Goal: Task Accomplishment & Management: Use online tool/utility

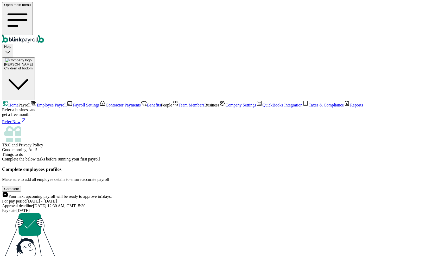
click at [73, 103] on span "Payroll Settings" at bounding box center [86, 105] width 27 height 4
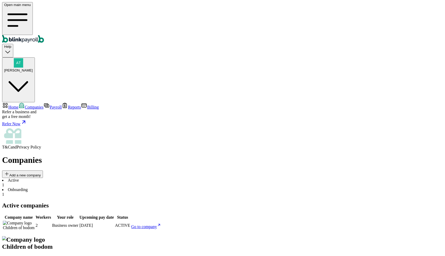
click at [123, 187] on li "Onboarding 1" at bounding box center [222, 191] width 441 height 9
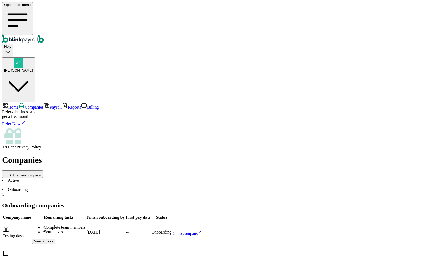
click at [198, 231] on span "Go to company" at bounding box center [186, 233] width 26 height 4
click at [25, 105] on span "Companies" at bounding box center [34, 107] width 19 height 4
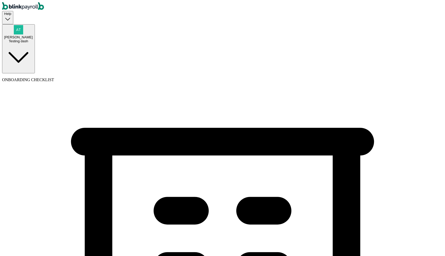
select select "Limited Partnership"
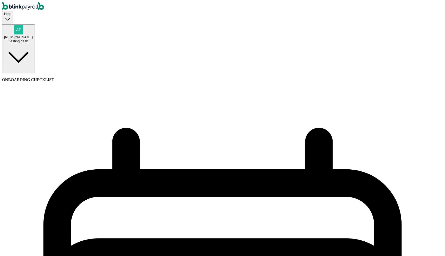
select select "weekly"
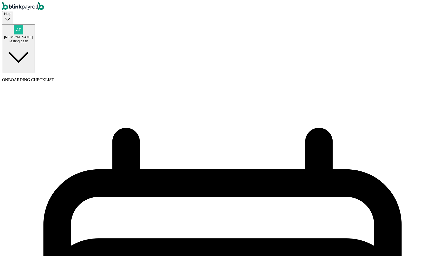
select select "Friday"
select select "09/26/2025"
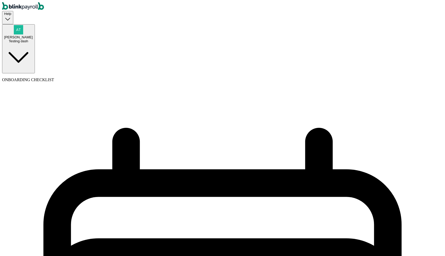
select select "Sat, Sep 13 - Fri, Sep 19"
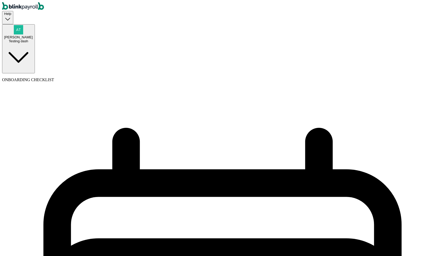
select select "weekly"
select select "Friday"
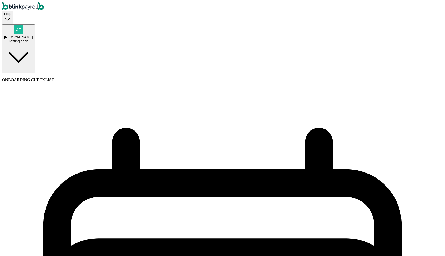
select select "09/26/2025"
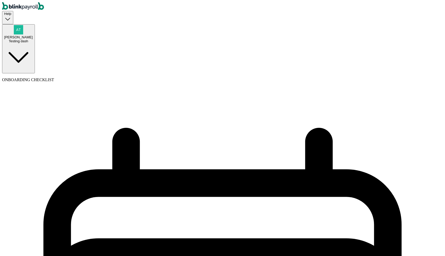
select select "Sat, Sep 20 - Fri, Sep 26"
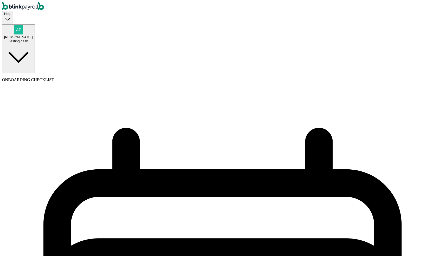
select select "biweekly"
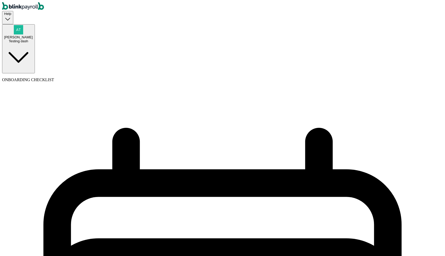
select select "Monday"
select select "09/29/2025"
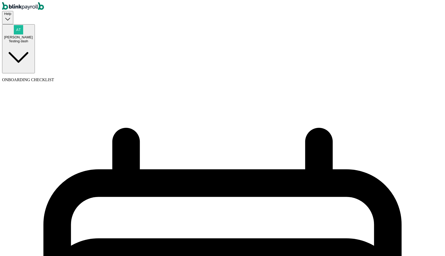
select select "Tue, Sep 09 - Mon, Sep 22"
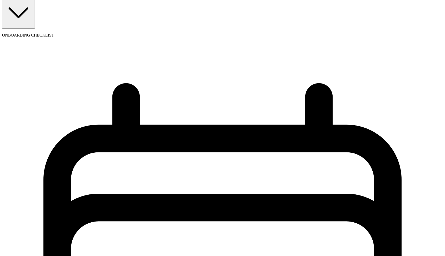
scroll to position [44, 0]
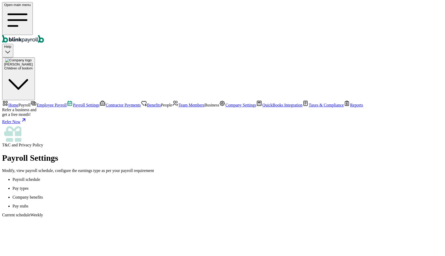
click at [37, 103] on span "Employee Payroll" at bounding box center [52, 105] width 30 height 4
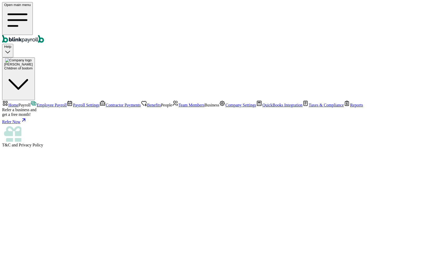
select select "direct_deposit"
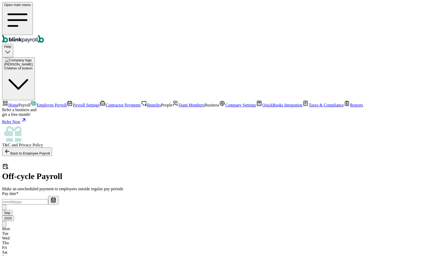
select select "direct_deposit"
click at [48, 199] on input "text" at bounding box center [25, 201] width 46 height 5
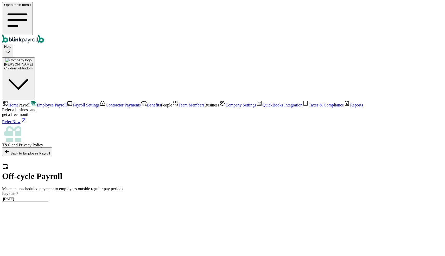
type input "09/15/2025 ~ 09/19/2025"
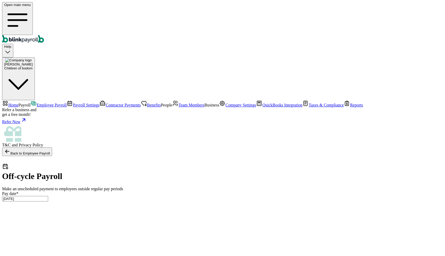
radio input "true"
type input "200"
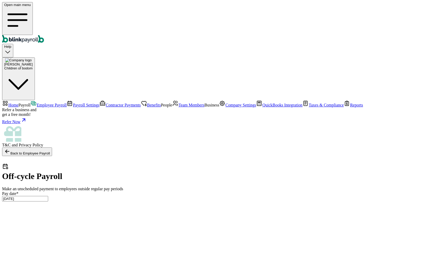
scroll to position [0, 454]
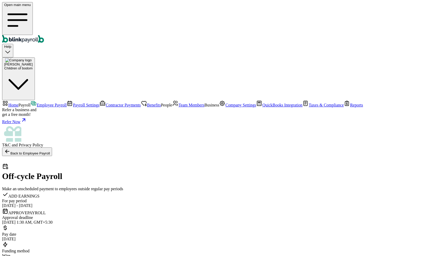
click at [10, 148] on icon at bounding box center [7, 151] width 6 height 6
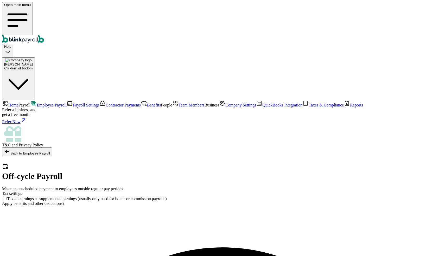
select select "direct_deposit"
